Goal: Information Seeking & Learning: Learn about a topic

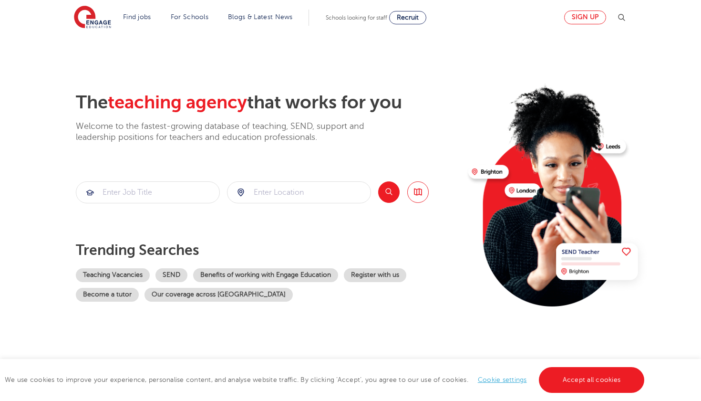
click at [596, 15] on link "Sign up" at bounding box center [585, 17] width 42 height 14
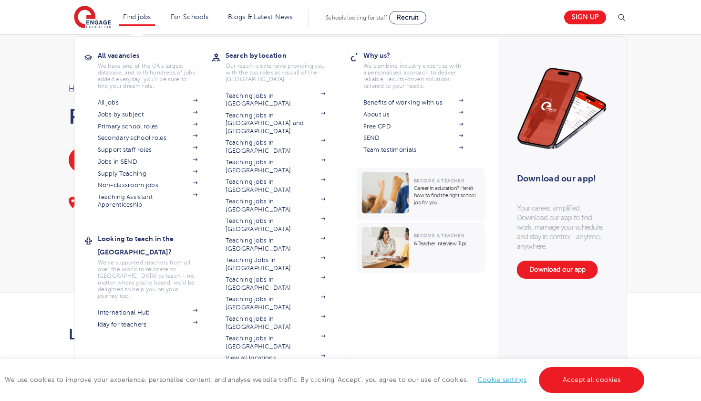
click at [126, 55] on h3 "All vacancies" at bounding box center [155, 55] width 114 height 13
click at [130, 196] on link "Teaching Assistant Apprenticeship" at bounding box center [148, 201] width 100 height 16
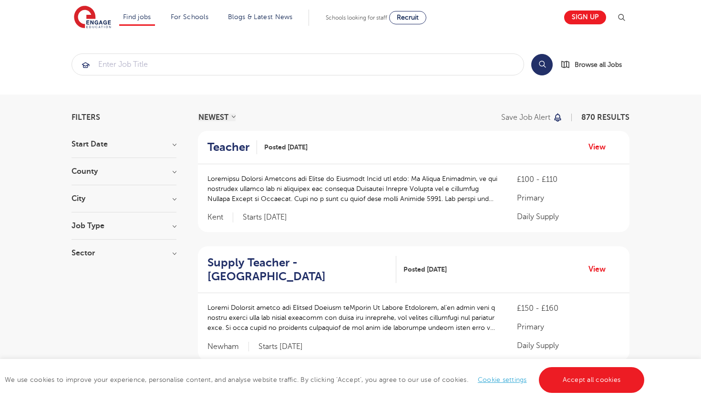
click at [163, 150] on div "Start Date September 79 [DATE] November [DATE] 1 Show more" at bounding box center [124, 149] width 105 height 18
click at [173, 147] on h3 "Start Date" at bounding box center [124, 144] width 105 height 8
click at [118, 164] on span "September" at bounding box center [105, 163] width 38 height 9
click at [92, 164] on input "September 79" at bounding box center [89, 162] width 6 height 6
checkbox input "true"
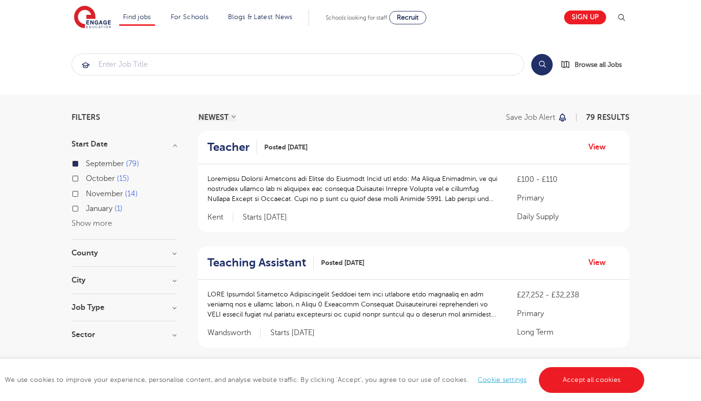
click at [118, 177] on span "15" at bounding box center [123, 178] width 12 height 9
click at [92, 177] on input "October 15" at bounding box center [89, 177] width 6 height 6
checkbox input "true"
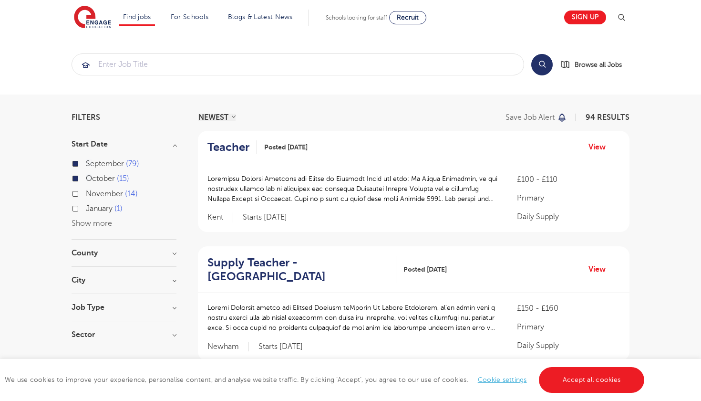
click at [157, 248] on section "Start Date September 79 October 15 November 14 January 1 Show more County Leeds…" at bounding box center [124, 243] width 105 height 207
click at [168, 254] on h3 "County" at bounding box center [124, 253] width 105 height 8
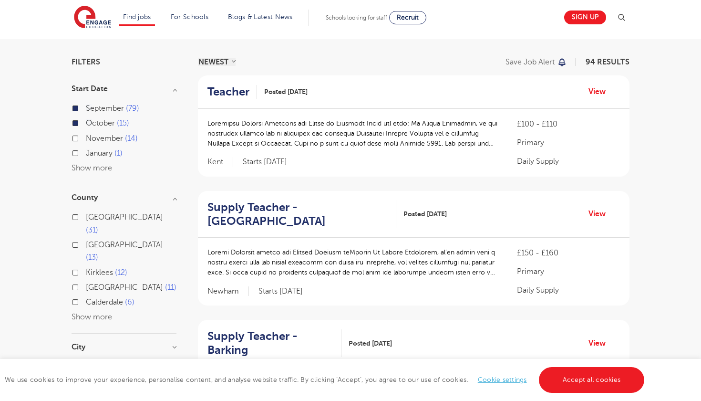
scroll to position [59, 0]
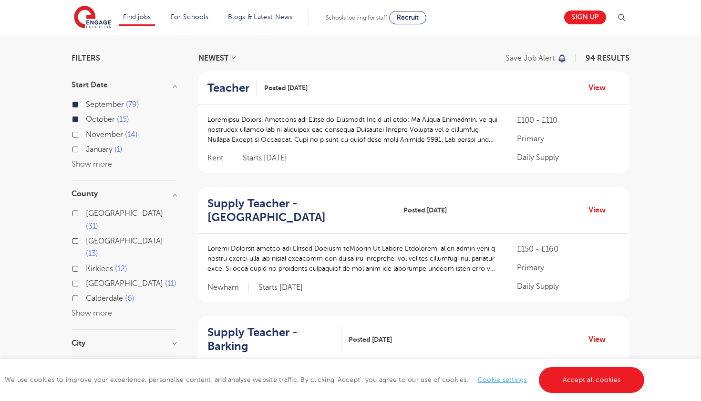
click at [108, 309] on button "Show more" at bounding box center [92, 313] width 41 height 9
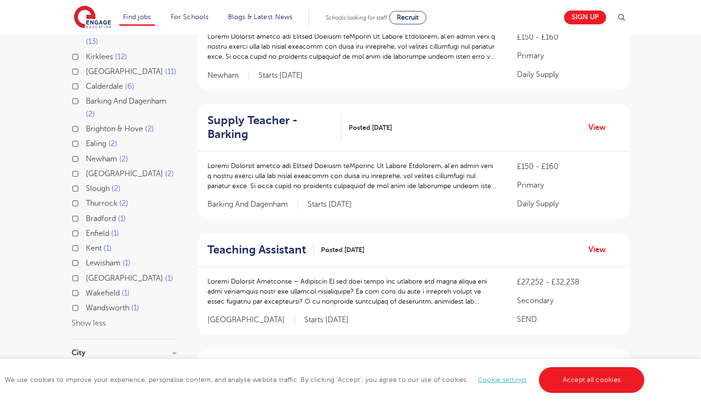
scroll to position [273, 0]
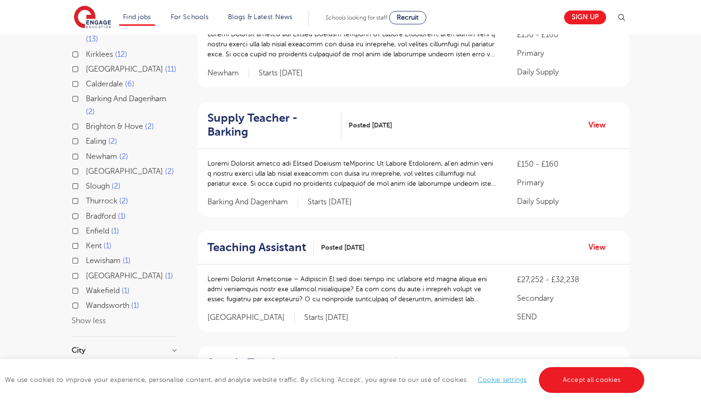
click at [101, 316] on button "Show less" at bounding box center [89, 320] width 34 height 9
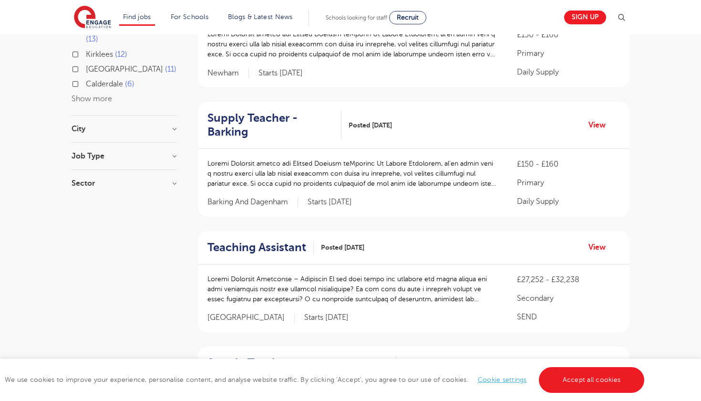
click at [174, 91] on section "Start Date September 79 October 15 November 14 January 1 Show more County Leeds…" at bounding box center [124, 32] width 105 height 330
click at [174, 97] on section "Start Date September 79 October 15 November 14 January 1 Show more County Leeds…" at bounding box center [124, 32] width 105 height 330
click at [174, 125] on h3 "City" at bounding box center [124, 129] width 105 height 8
click at [168, 152] on h3 "Job Type" at bounding box center [124, 156] width 105 height 8
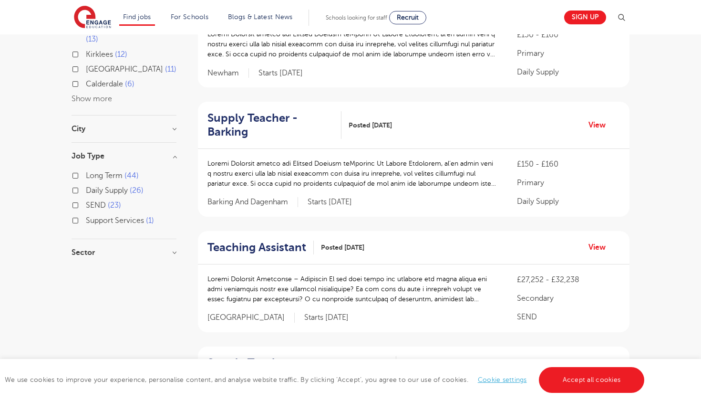
click at [72, 169] on div "Long Term 44" at bounding box center [124, 176] width 105 height 15
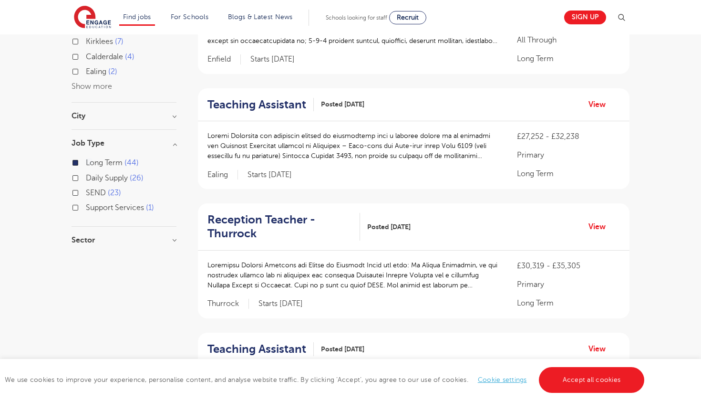
click at [79, 201] on div "Support Services 1" at bounding box center [124, 208] width 105 height 15
click at [104, 219] on section "Start Date September 37 November 13 October 8 January 1 Show more County West S…" at bounding box center [124, 60] width 105 height 386
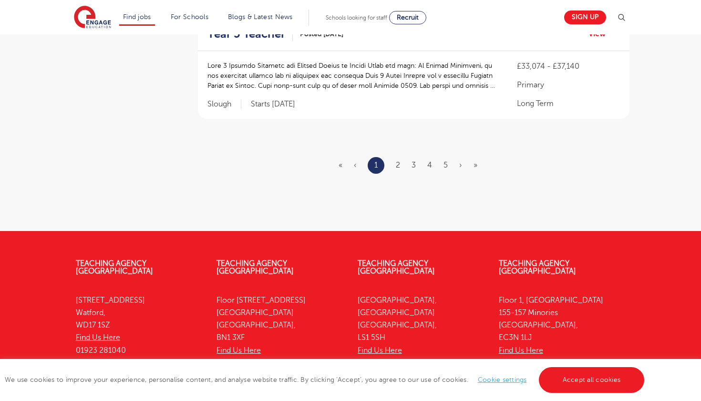
scroll to position [1170, 0]
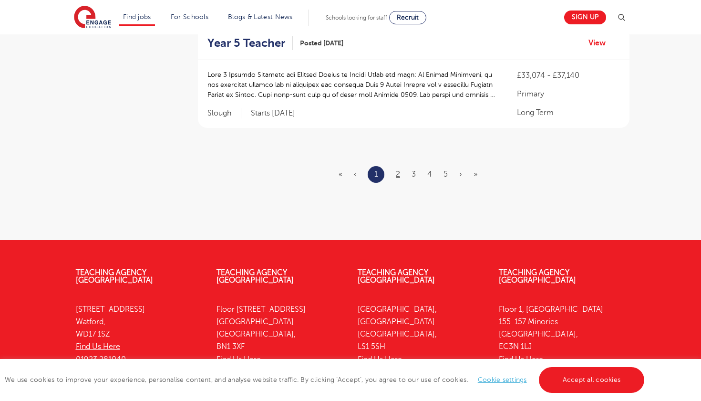
click at [396, 170] on link "2" at bounding box center [398, 174] width 4 height 9
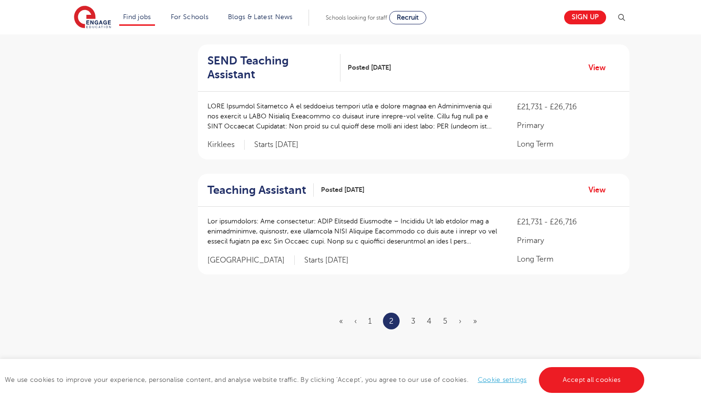
scroll to position [1041, 0]
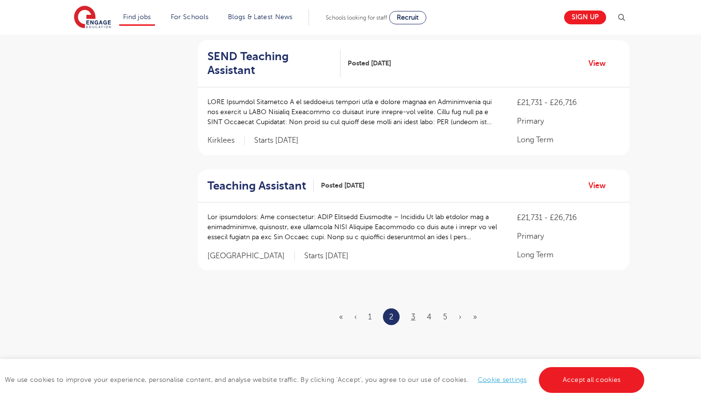
click at [414, 312] on link "3" at bounding box center [413, 316] width 4 height 9
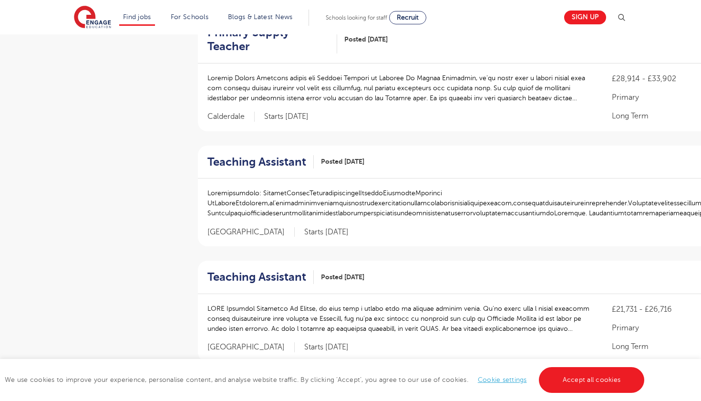
scroll to position [994, 0]
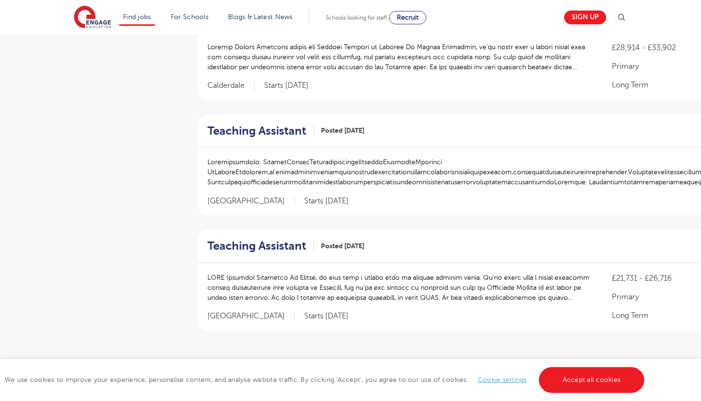
click at [494, 373] on link "4" at bounding box center [492, 377] width 5 height 9
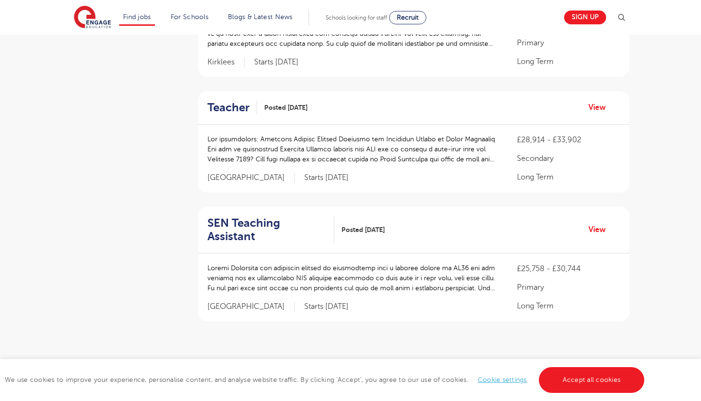
scroll to position [1093, 0]
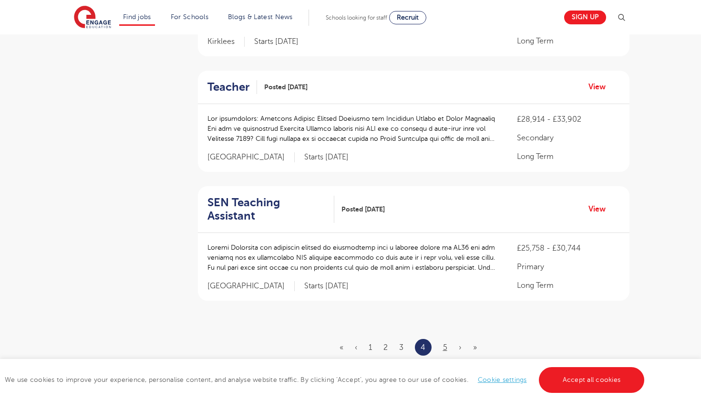
click at [444, 343] on link "5" at bounding box center [445, 347] width 4 height 9
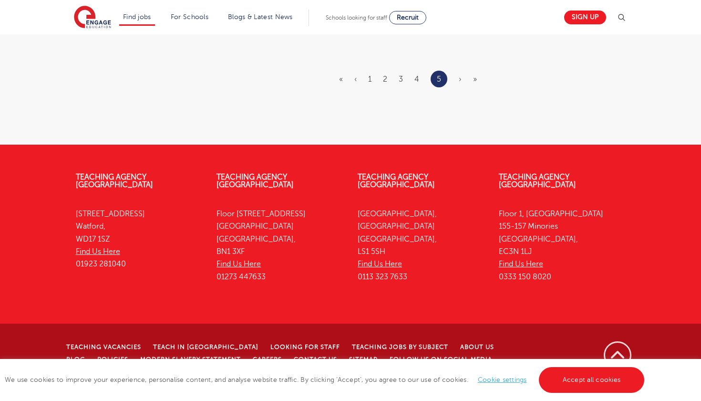
scroll to position [0, 0]
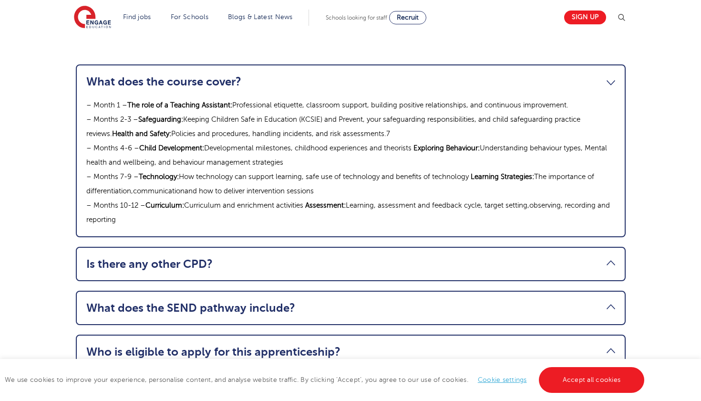
scroll to position [1053, 0]
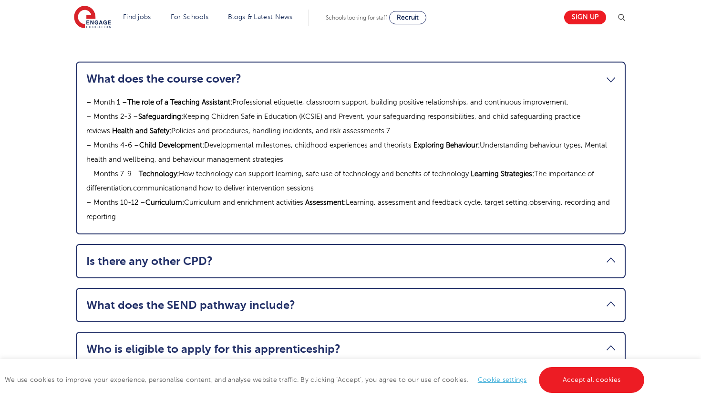
click at [135, 244] on li "Is there any other CPD? Topics include: Understanding [MEDICAL_DATA] Supporting…" at bounding box center [351, 261] width 550 height 34
click at [169, 254] on link "Is there any other CPD?" at bounding box center [350, 260] width 529 height 13
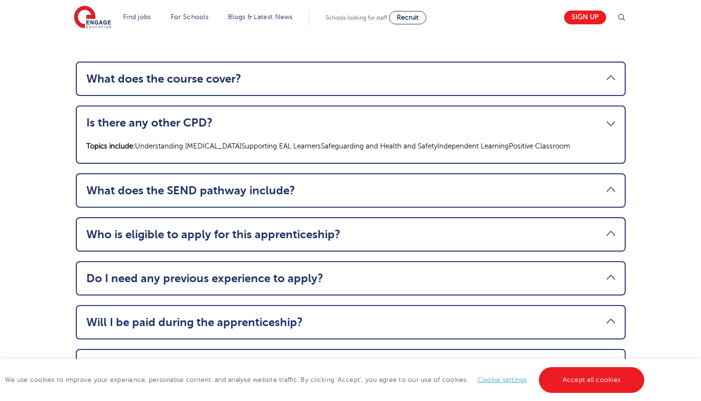
click at [192, 184] on link "What does the SEND pathway include?" at bounding box center [350, 190] width 529 height 13
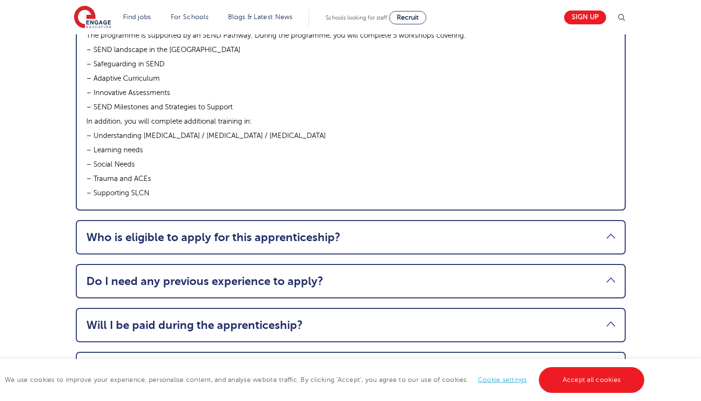
scroll to position [1213, 0]
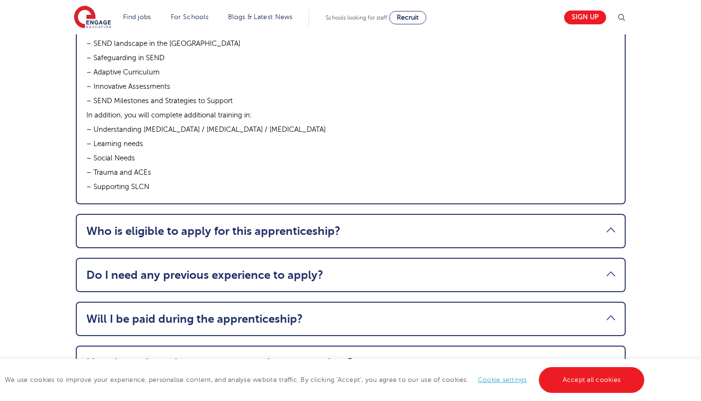
click at [215, 214] on li "Who is eligible to apply for this apprenticeship? You must be aged [DEMOGRAPHIC…" at bounding box center [351, 231] width 550 height 34
click at [237, 224] on link "Who is eligible to apply for this apprenticeship?" at bounding box center [350, 230] width 529 height 13
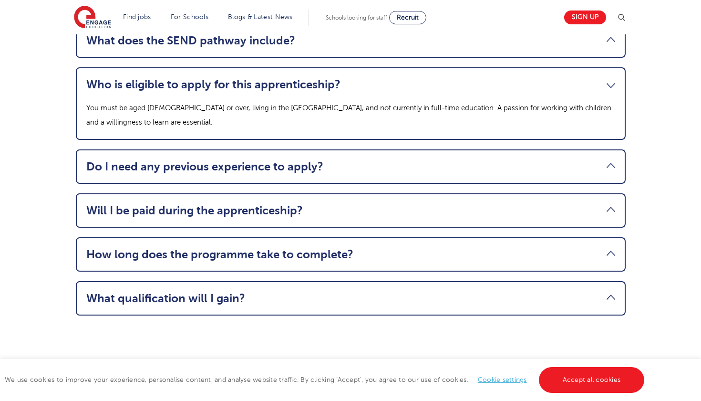
scroll to position [1178, 0]
click at [595, 160] on link "Do I need any previous experience to apply?" at bounding box center [350, 166] width 529 height 13
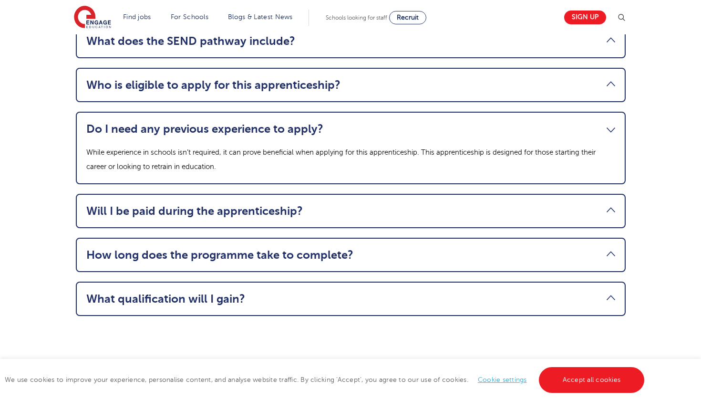
click at [595, 204] on link "Will I be paid during the apprenticeship?" at bounding box center [350, 210] width 529 height 13
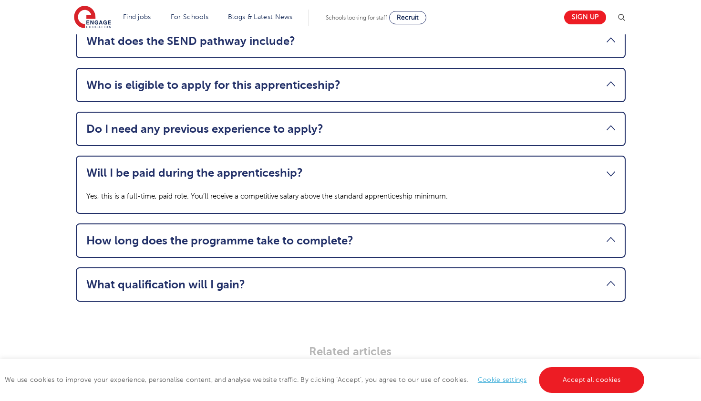
click at [599, 234] on link "How long does the programme take to complete?" at bounding box center [350, 240] width 529 height 13
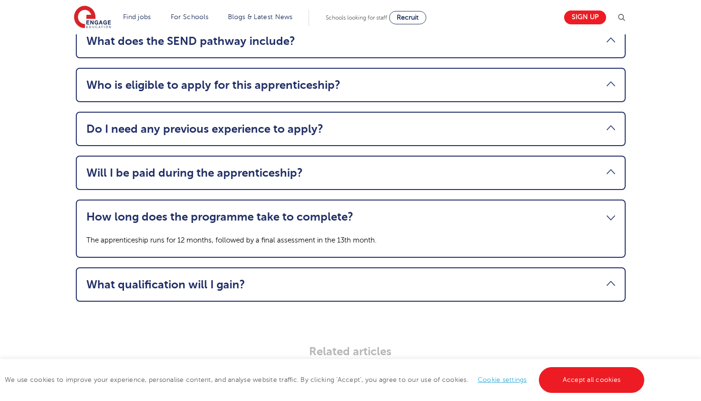
click at [598, 278] on link "What qualification will I gain?" at bounding box center [350, 284] width 529 height 13
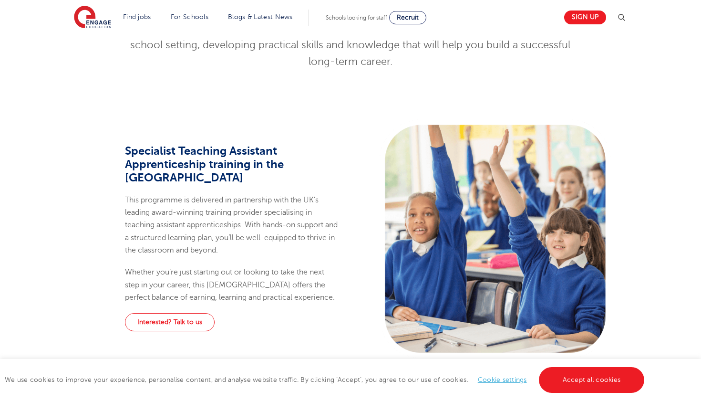
scroll to position [415, 0]
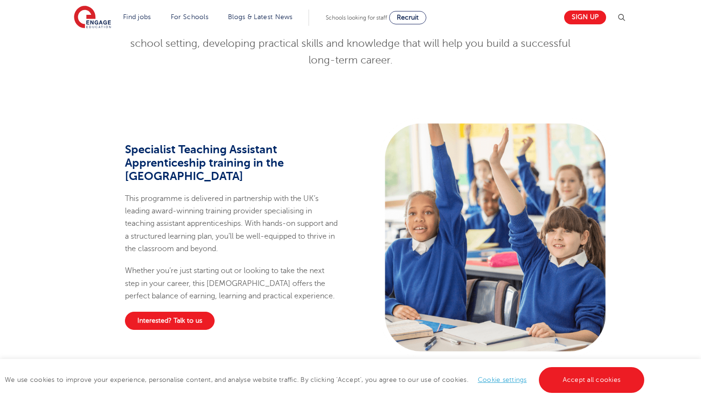
click at [193, 311] on link "Interested? Talk to us" at bounding box center [170, 320] width 90 height 18
